Goal: Information Seeking & Learning: Find specific page/section

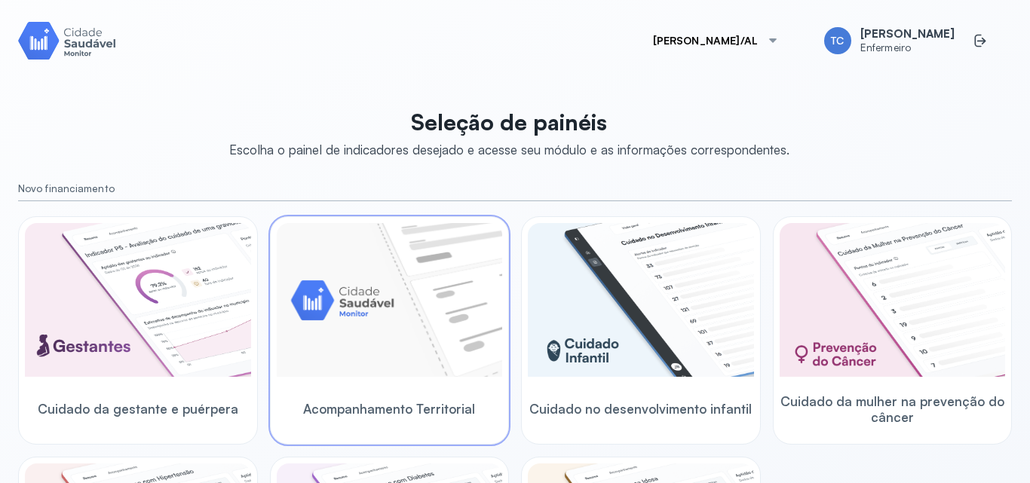
scroll to position [151, 0]
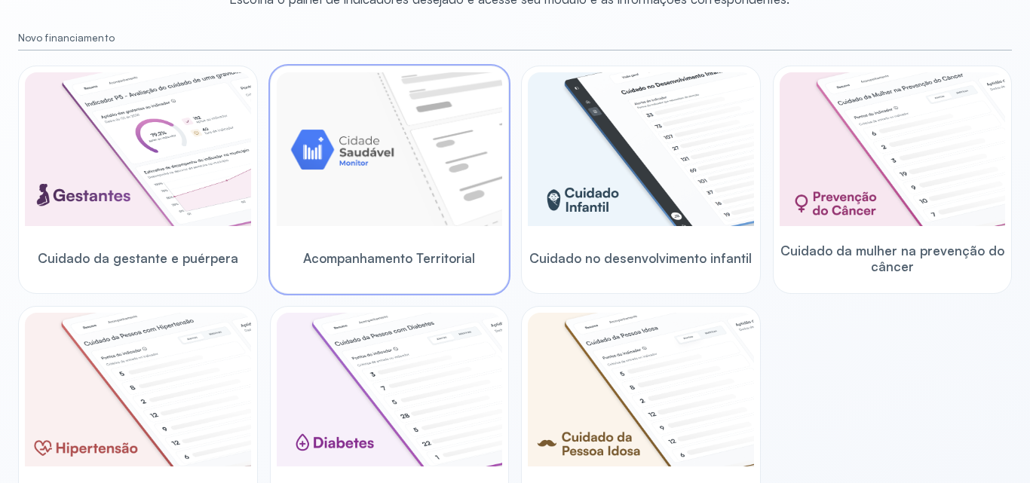
click at [302, 244] on div "Acompanhamento Territorial" at bounding box center [390, 258] width 226 height 58
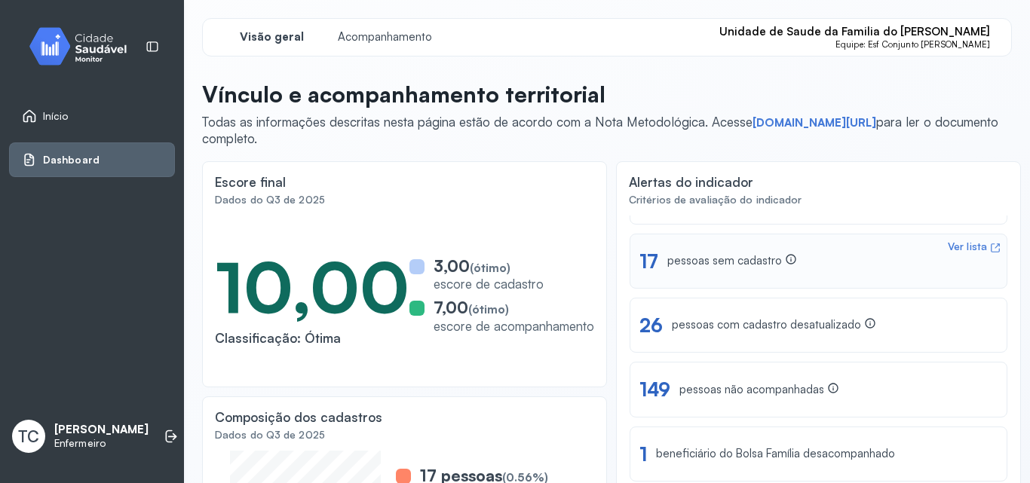
click at [658, 262] on div "Ver lista 17 pessoas sem cadastro" at bounding box center [818, 261] width 358 height 23
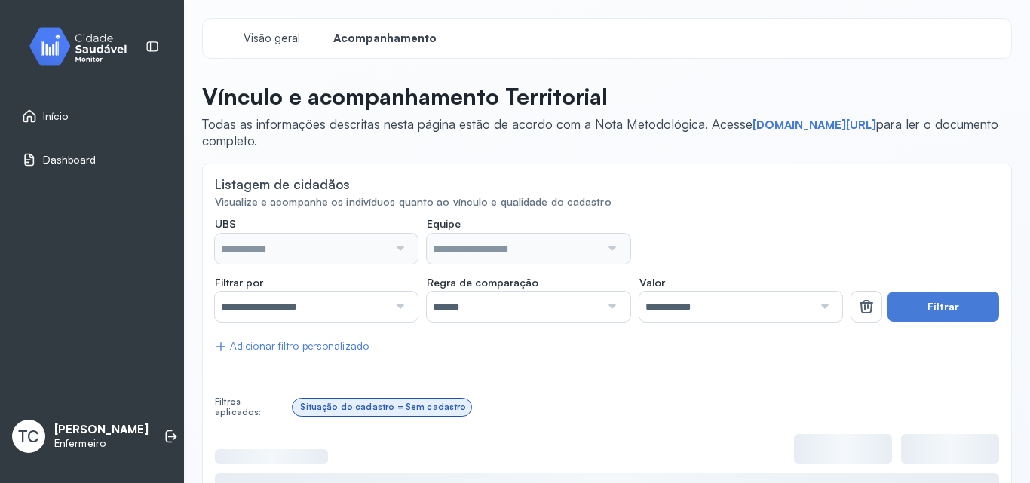
type input "**********"
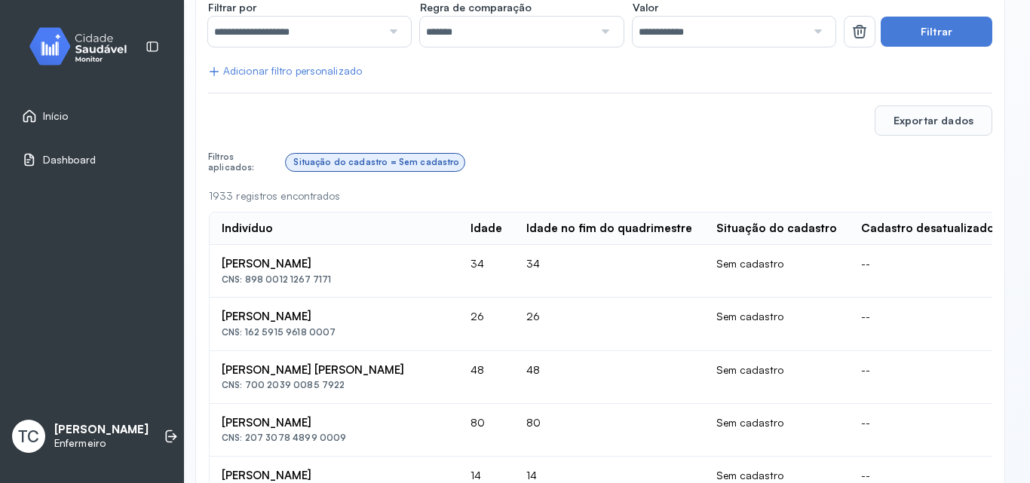
scroll to position [275, 0]
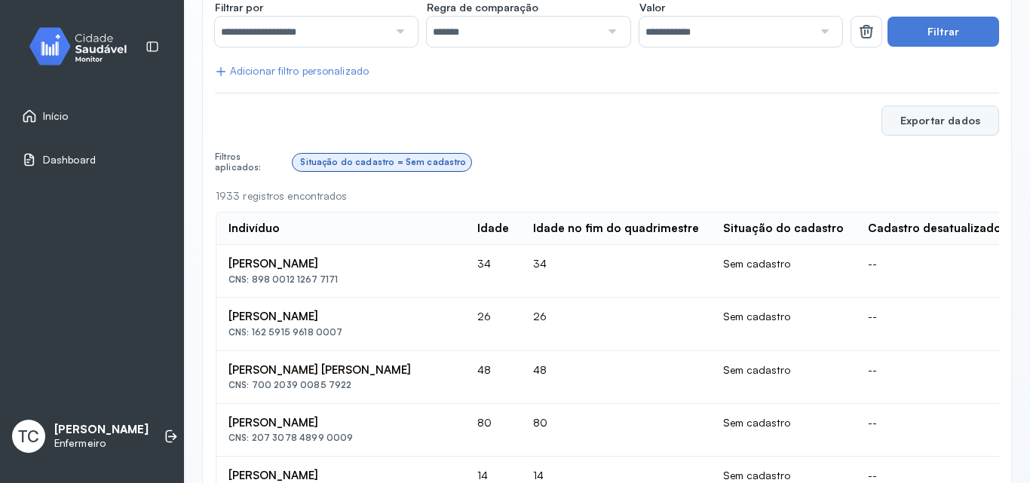
click at [916, 124] on button "Exportar dados" at bounding box center [940, 121] width 118 height 30
click at [615, 164] on div "Situação do cadastro = Sem cadastro" at bounding box center [646, 162] width 706 height 29
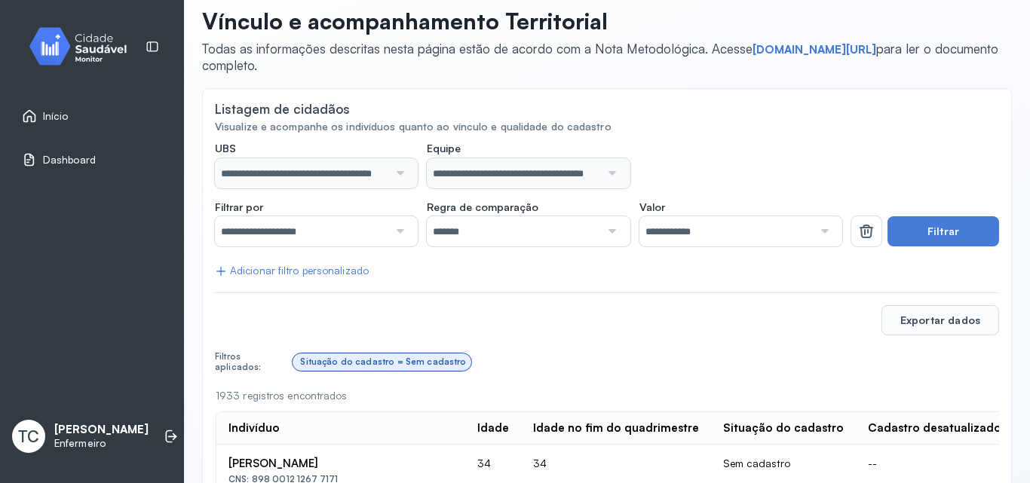
scroll to position [151, 0]
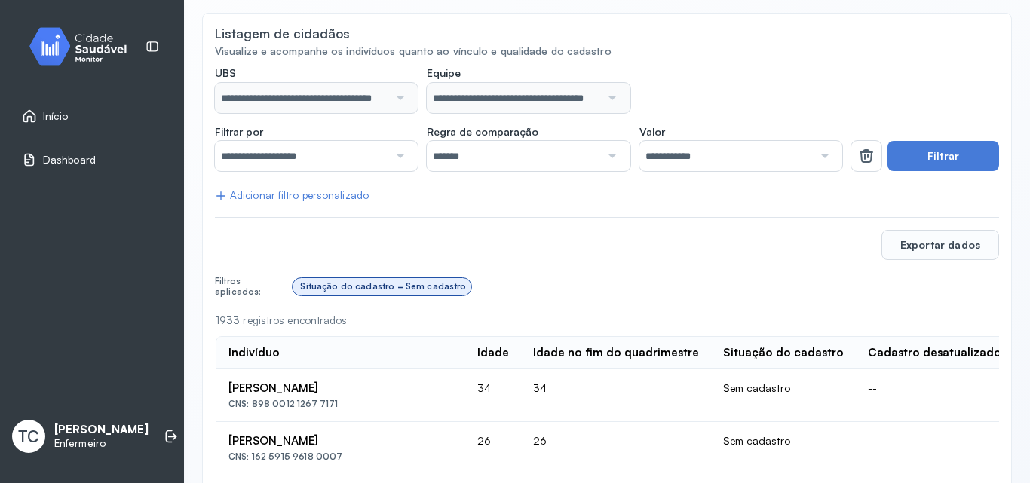
click at [306, 289] on div "Situação do cadastro = Sem cadastro" at bounding box center [383, 286] width 166 height 11
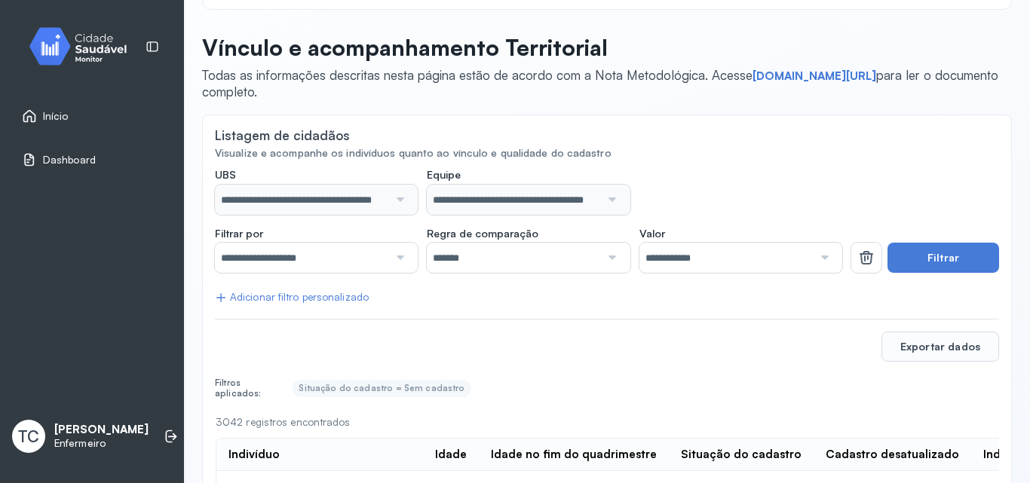
scroll to position [0, 0]
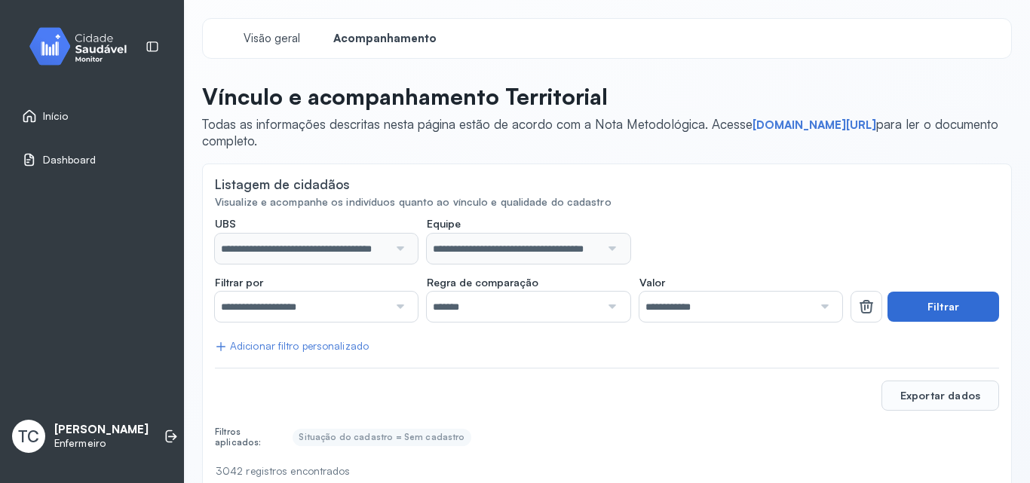
click at [924, 305] on button "Filtrar" at bounding box center [943, 307] width 112 height 30
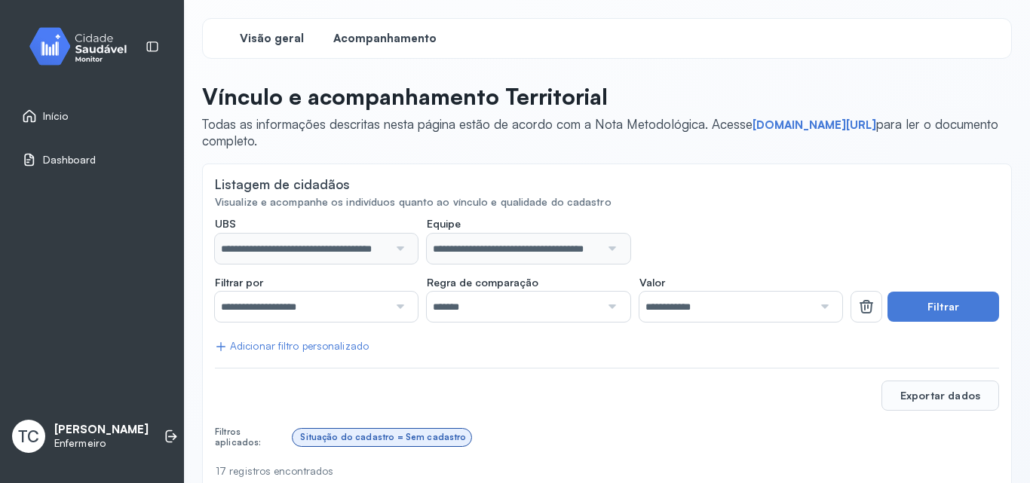
click at [277, 44] on span "Visão geral" at bounding box center [272, 39] width 64 height 14
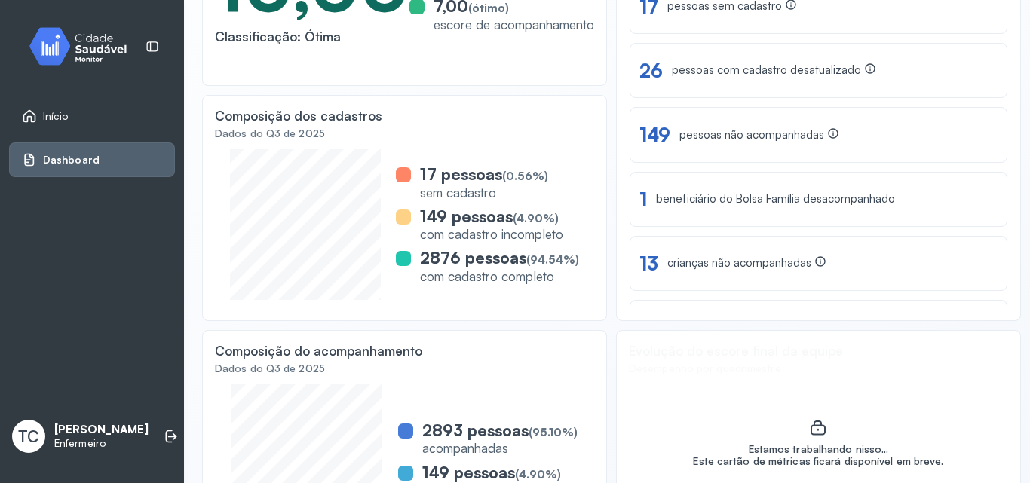
scroll to position [226, 0]
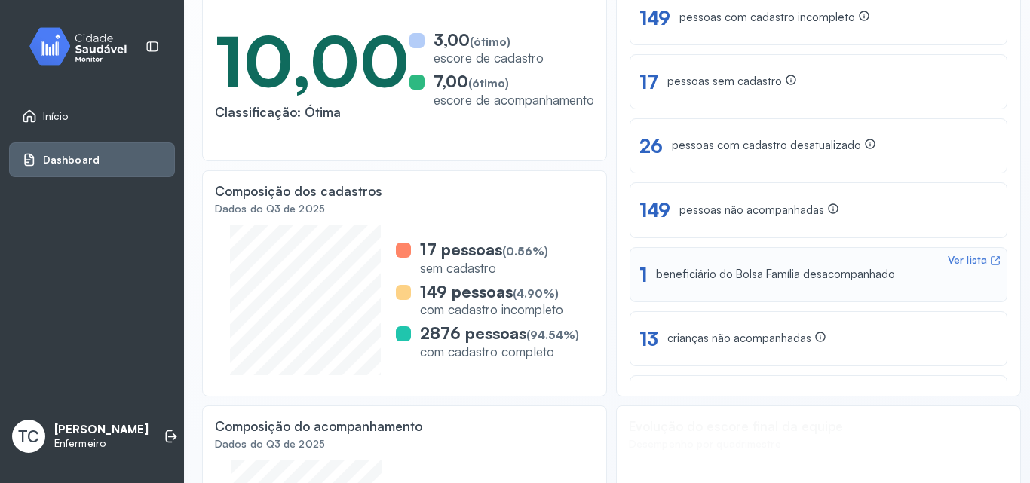
click at [676, 276] on div "beneficiário do Bolsa Família desacompanhado" at bounding box center [775, 275] width 239 height 14
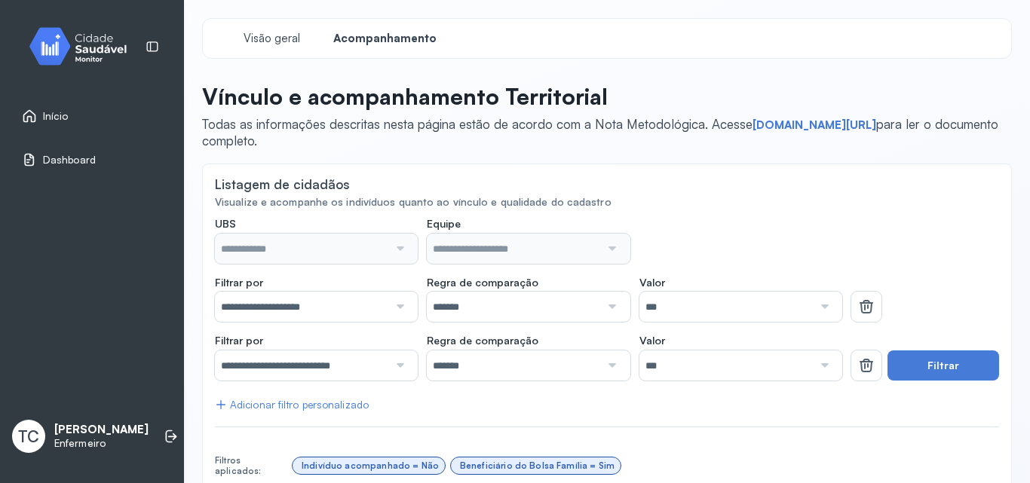
scroll to position [305, 0]
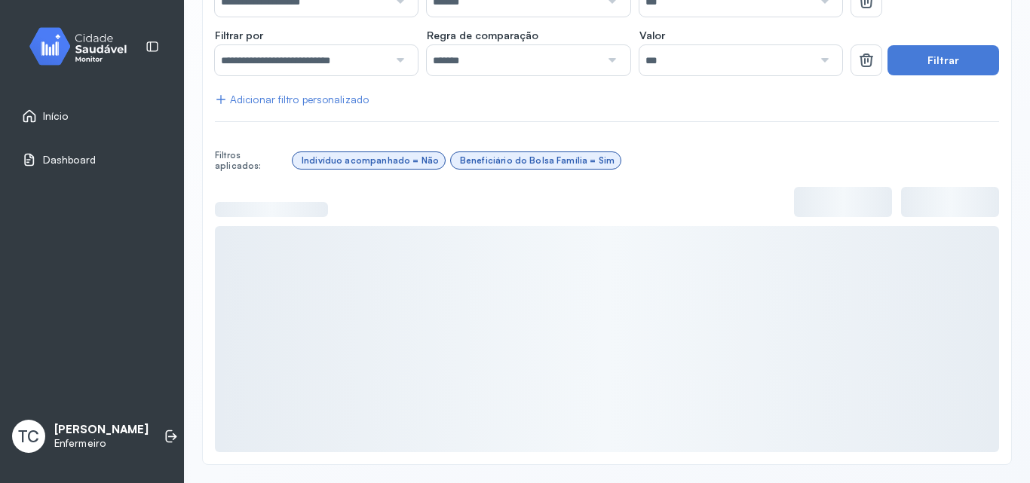
type input "**********"
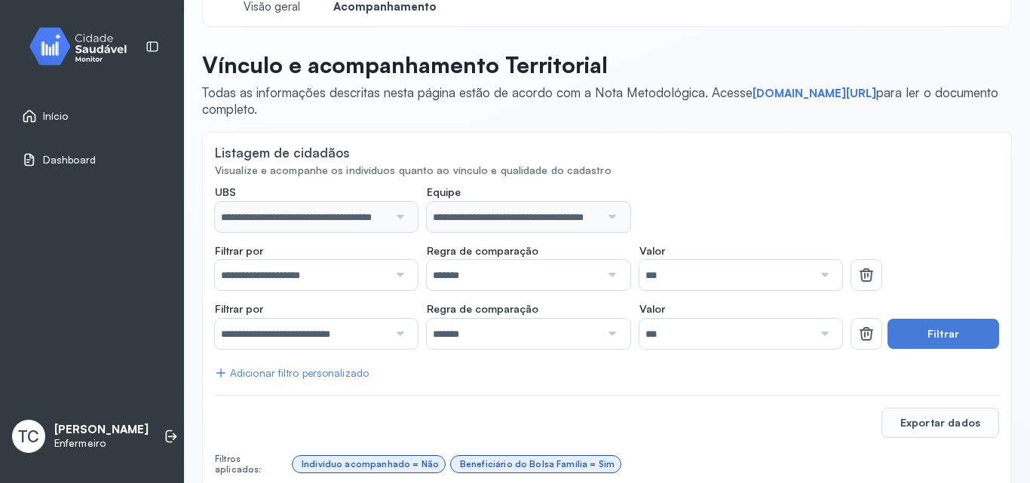
scroll to position [0, 0]
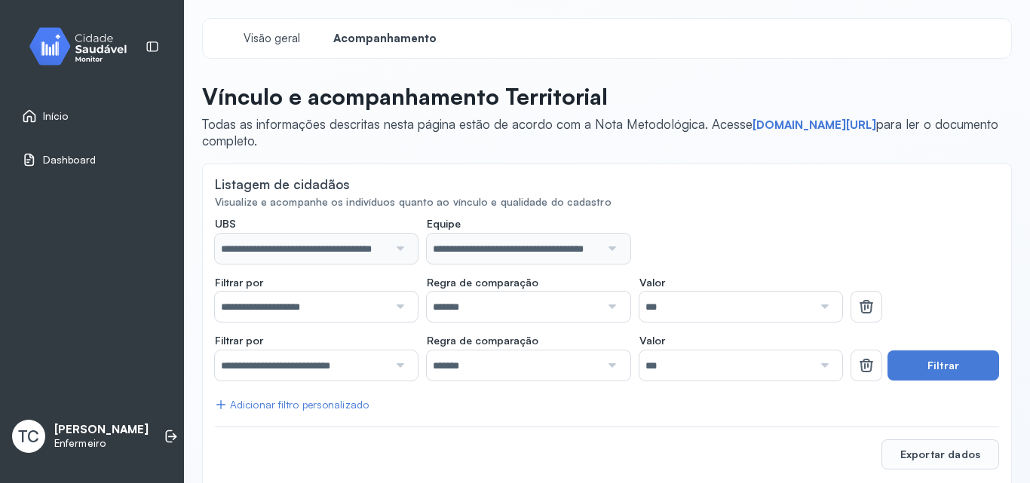
click at [85, 161] on span "Dashboard" at bounding box center [69, 160] width 53 height 13
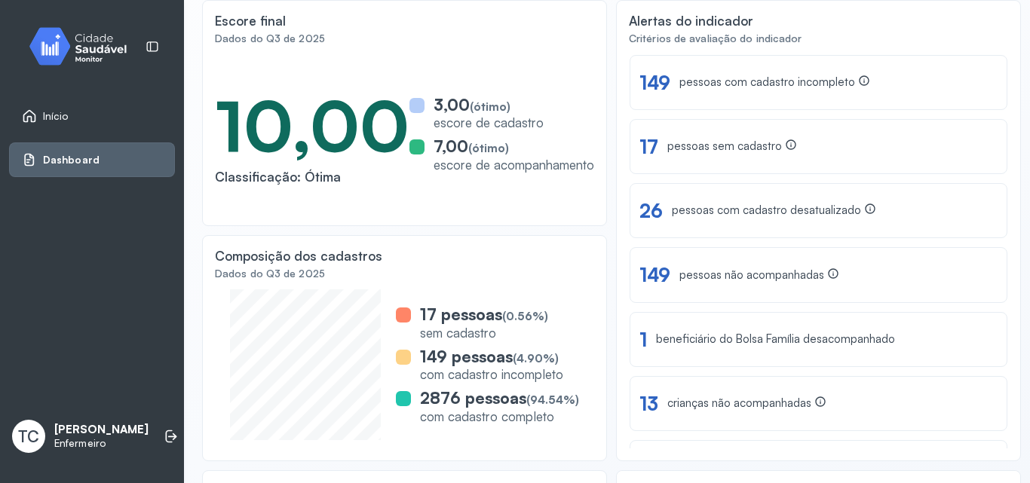
scroll to position [237, 0]
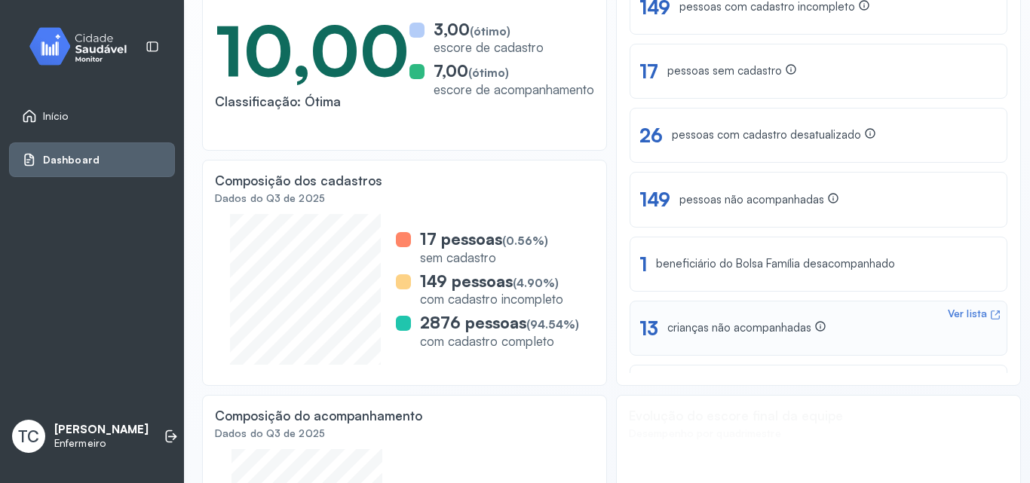
click at [655, 321] on div "Ver lista 13 crianças não acompanhadas" at bounding box center [818, 328] width 358 height 23
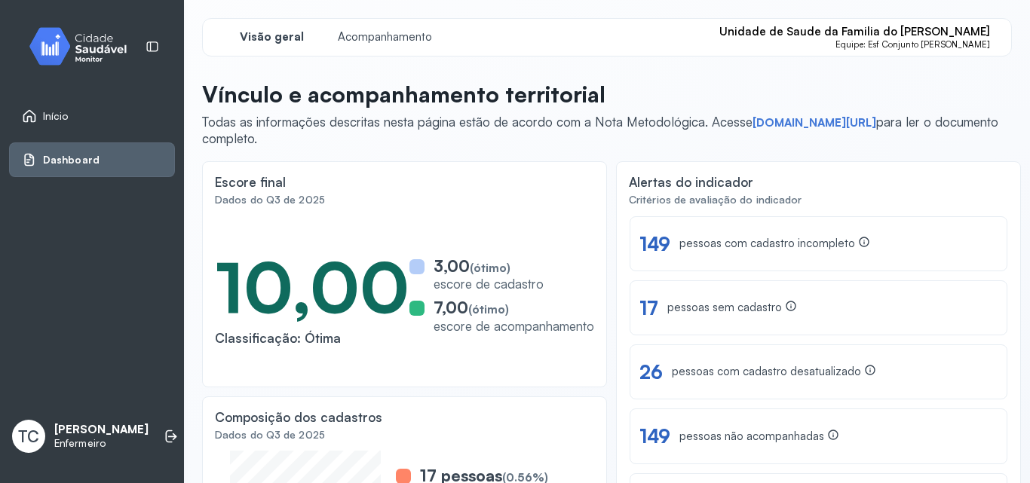
click at [917, 35] on span "Unidade de Saude da Familia do [PERSON_NAME]" at bounding box center [854, 32] width 271 height 14
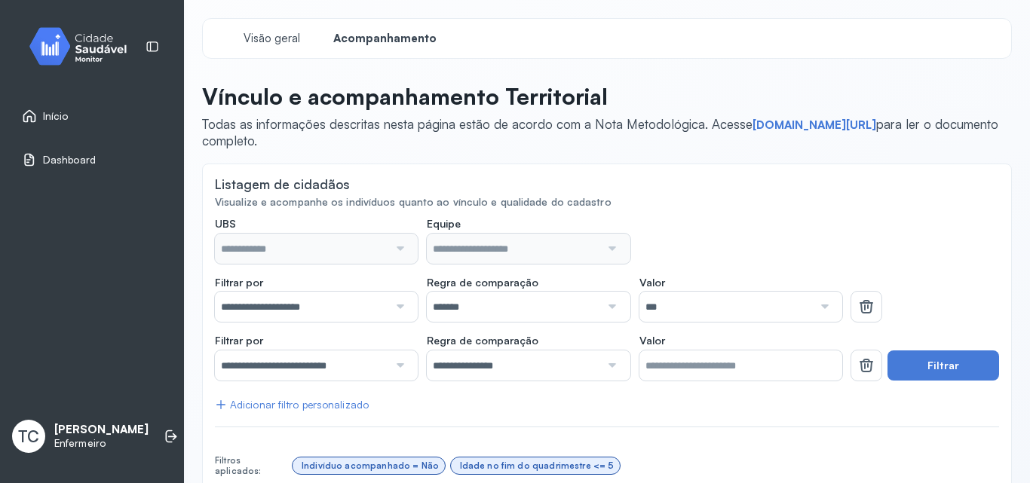
scroll to position [305, 0]
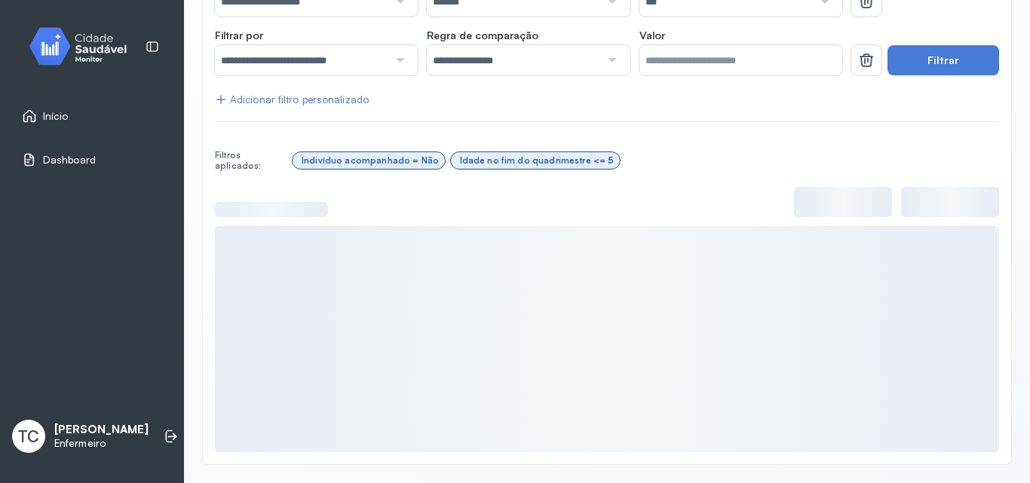
type input "**********"
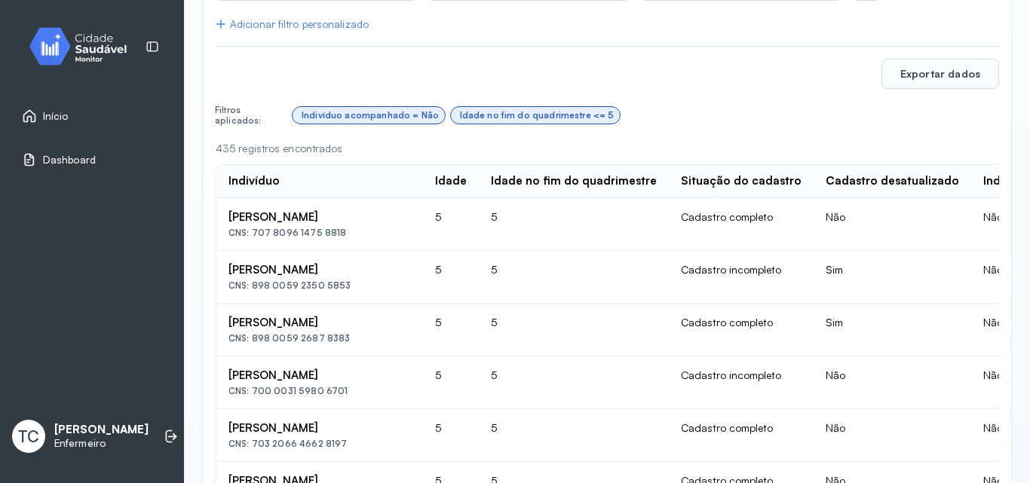
scroll to position [456, 0]
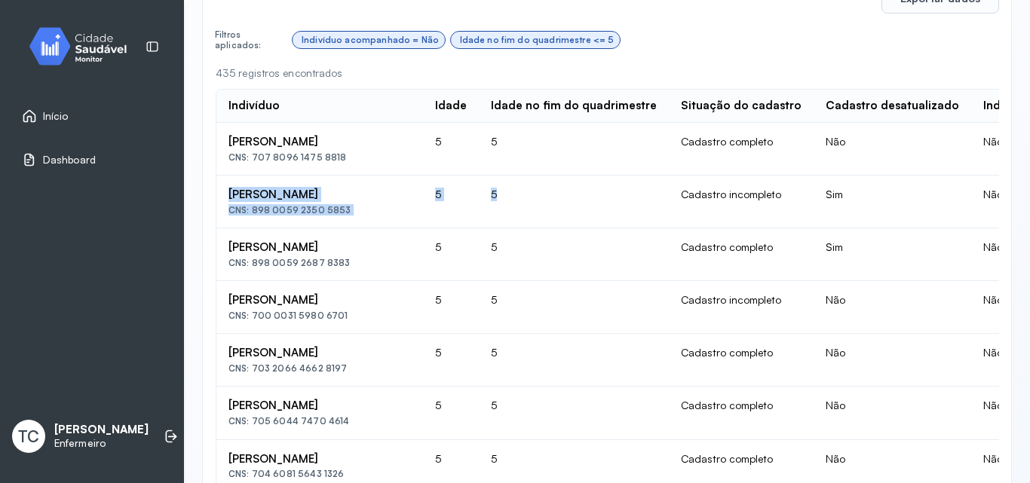
drag, startPoint x: 226, startPoint y: 193, endPoint x: 533, endPoint y: 199, distance: 306.9
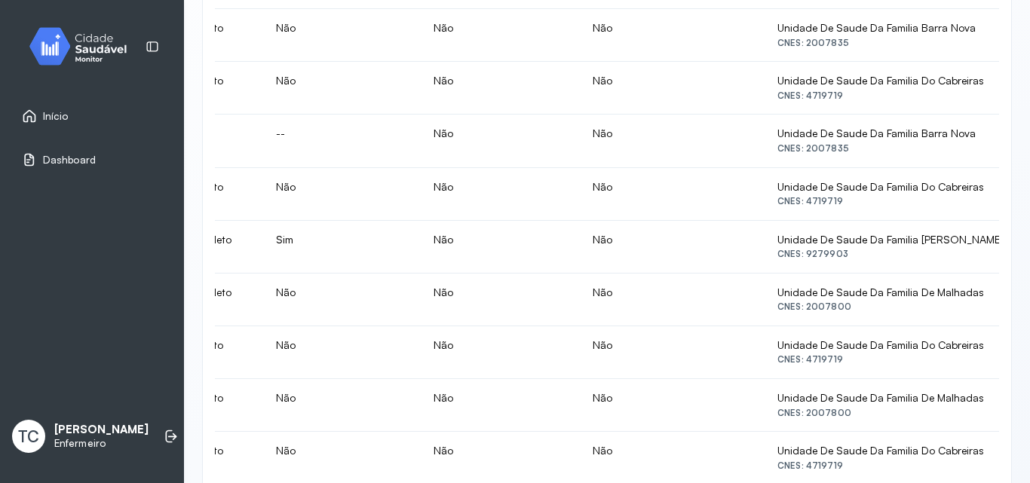
scroll to position [1227, 0]
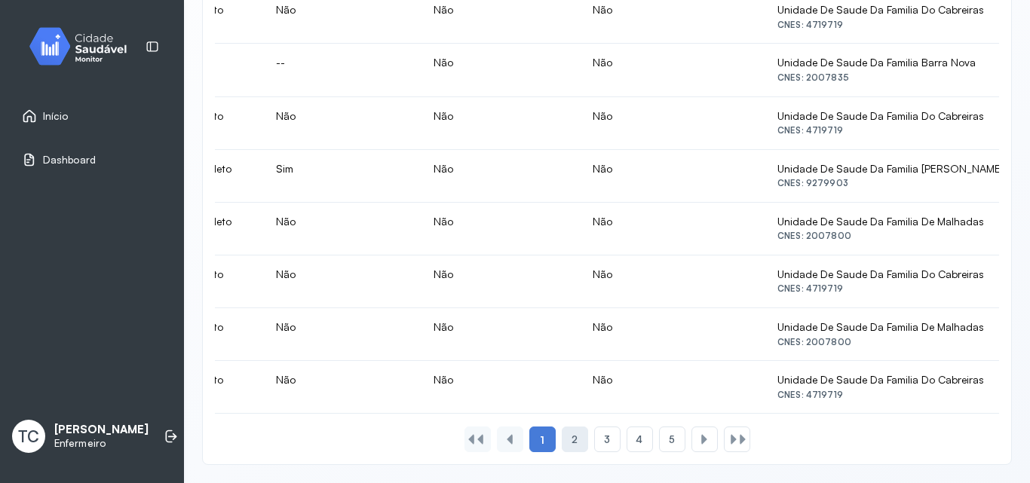
click at [571, 441] on span "2" at bounding box center [574, 440] width 6 height 13
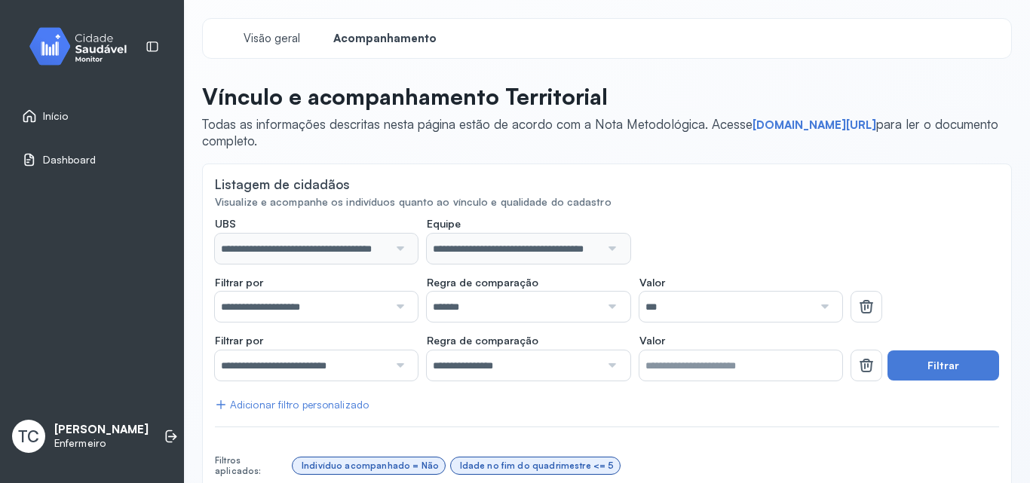
scroll to position [303, 0]
